Goal: Information Seeking & Learning: Learn about a topic

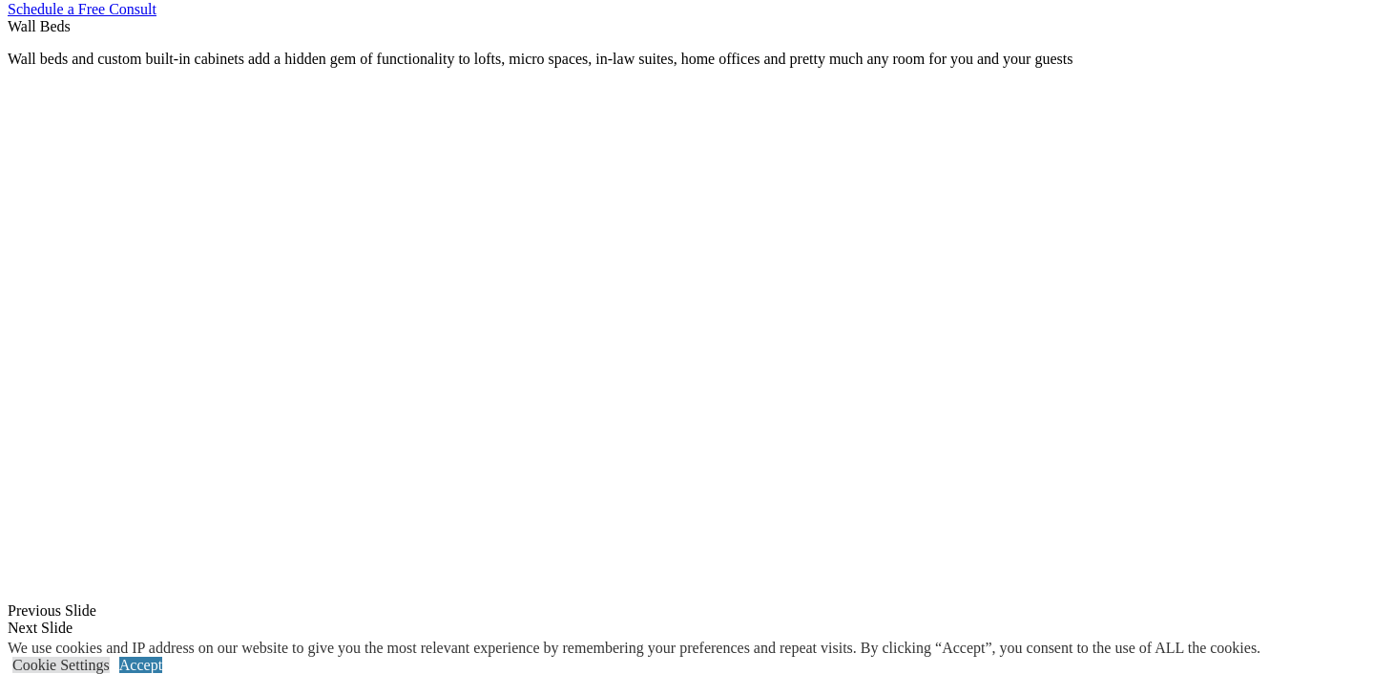
scroll to position [1279, 0]
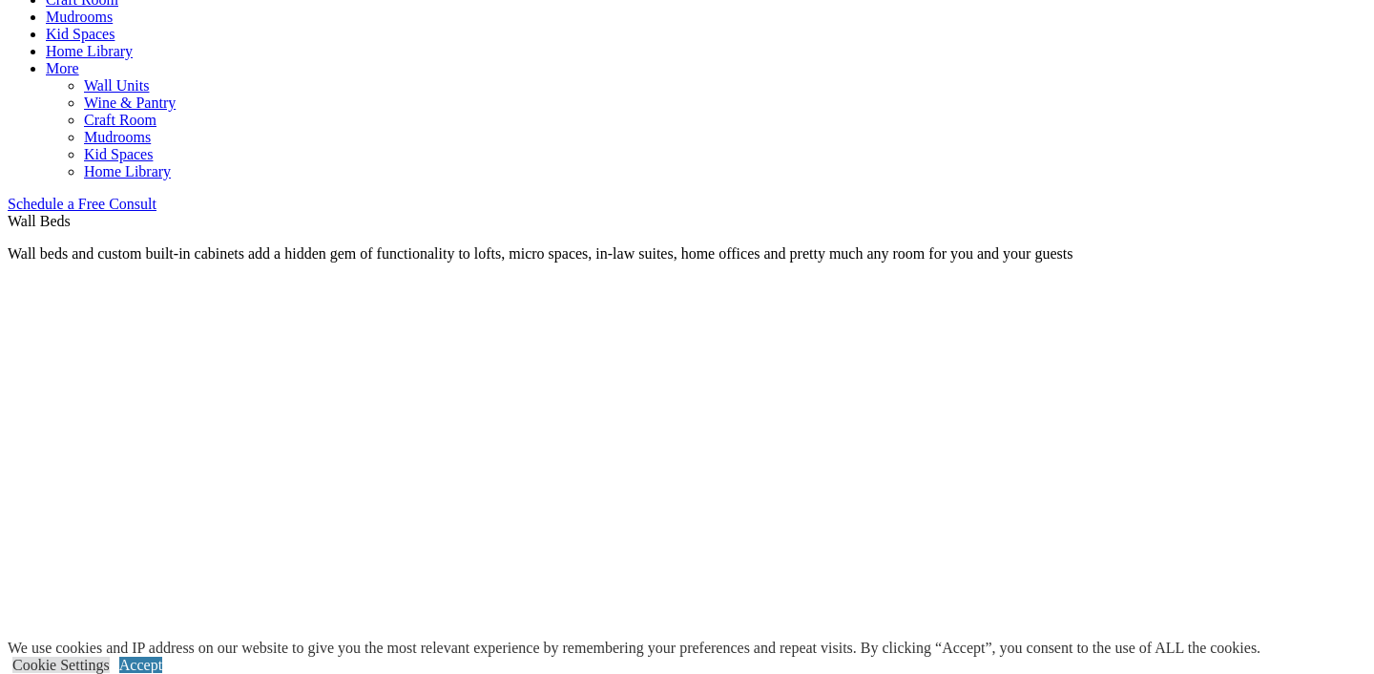
scroll to position [1051, 0]
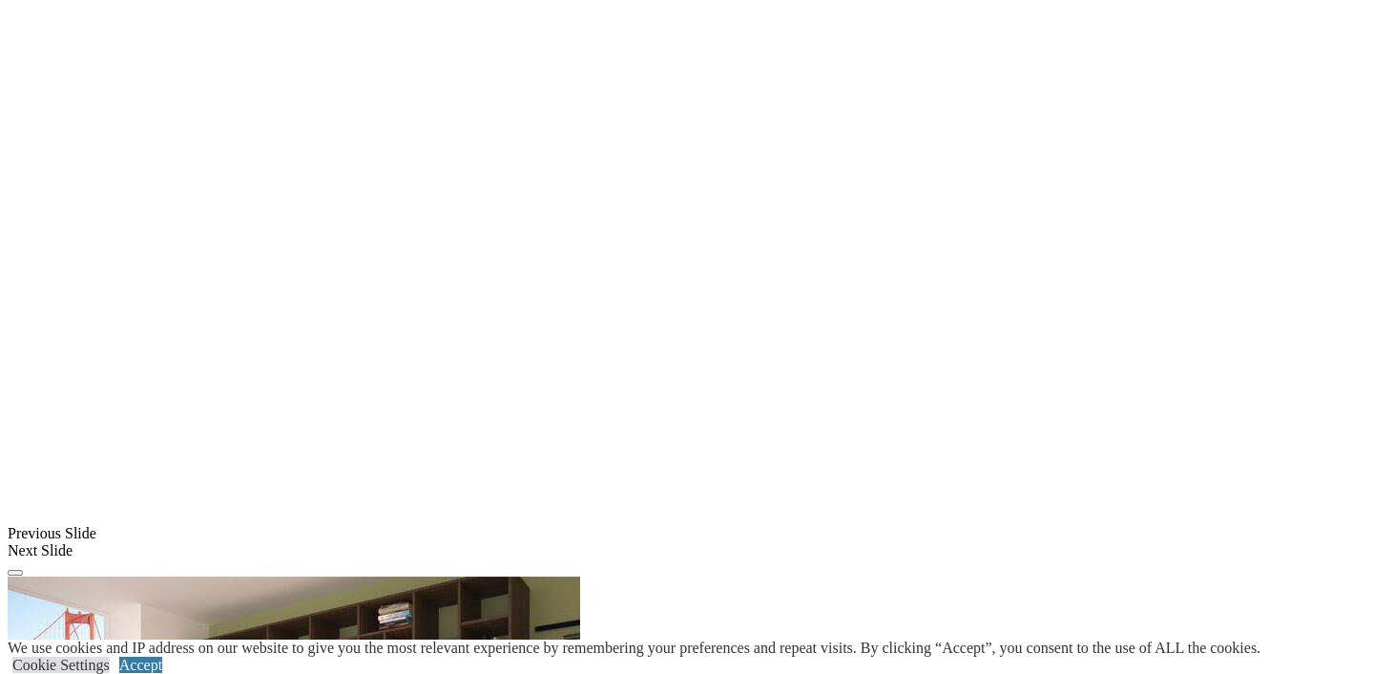
scroll to position [1357, 0]
